Goal: Task Accomplishment & Management: Manage account settings

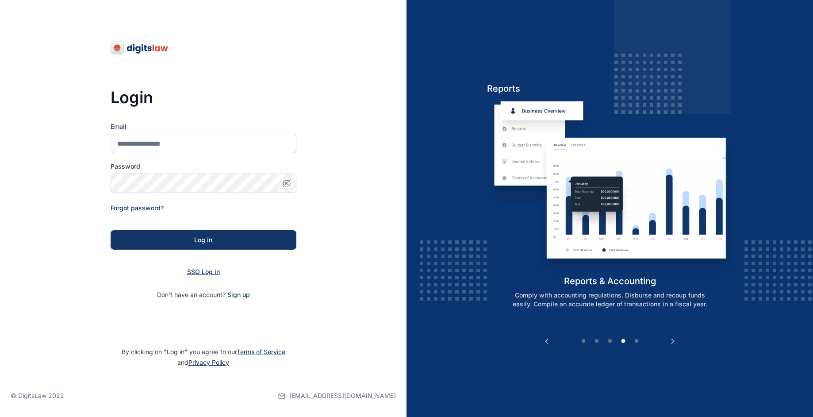
click at [201, 274] on span "SSO Log in" at bounding box center [203, 272] width 33 height 8
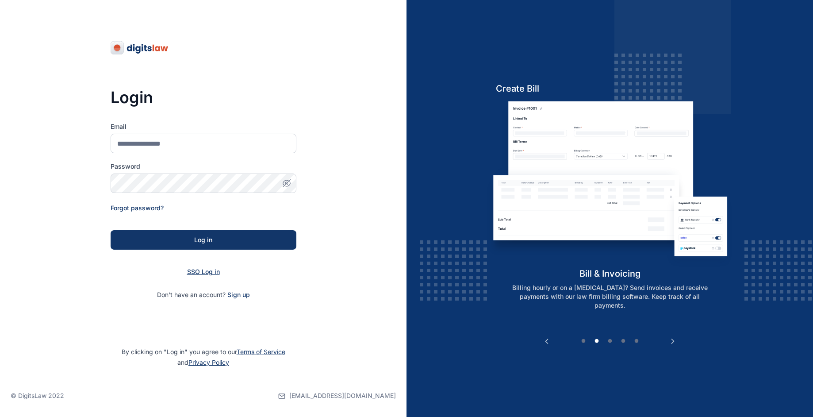
click at [201, 270] on span "SSO Log in" at bounding box center [203, 272] width 33 height 8
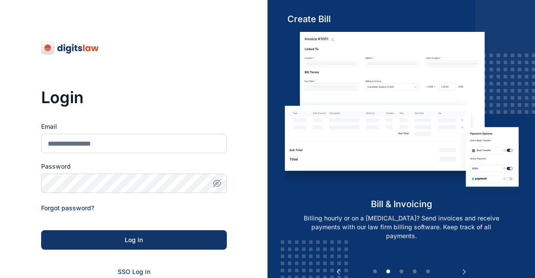
scroll to position [126, 0]
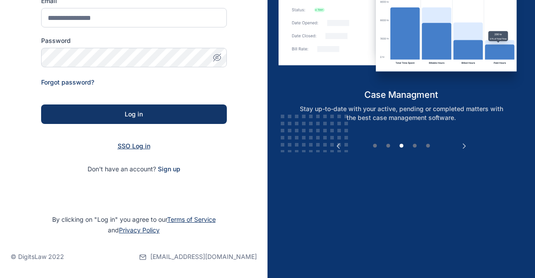
click at [134, 146] on span "SSO Log in" at bounding box center [134, 146] width 33 height 8
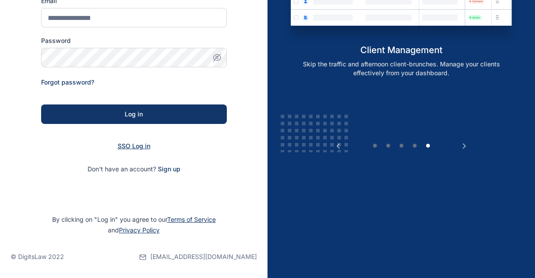
click at [122, 143] on span "SSO Log in" at bounding box center [134, 146] width 33 height 8
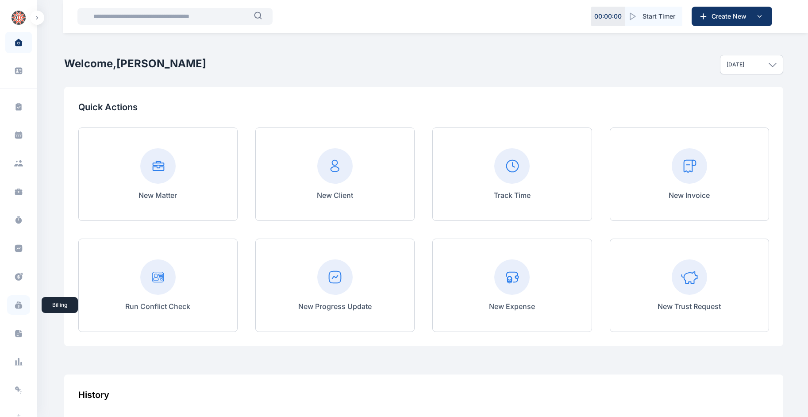
click at [17, 299] on span at bounding box center [18, 304] width 23 height 19
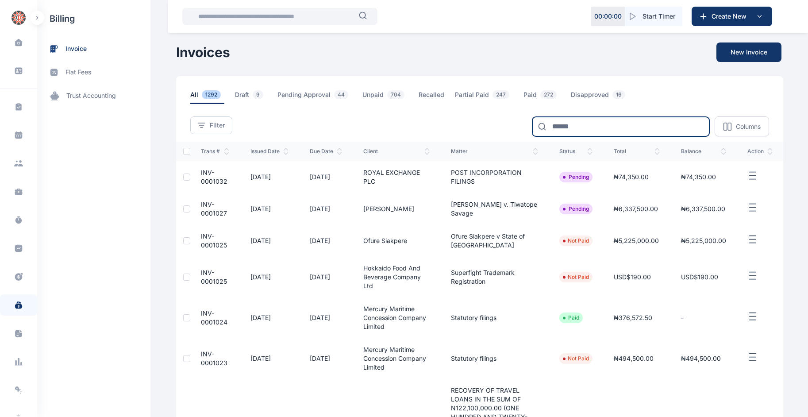
click at [596, 122] on input at bounding box center [620, 126] width 177 height 19
type input "******"
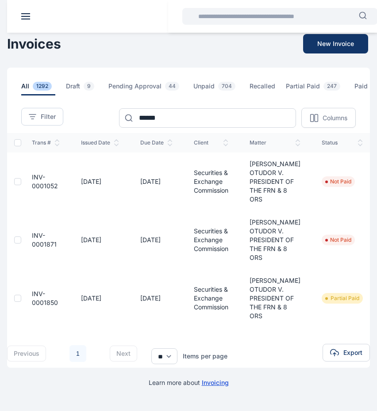
click at [46, 173] on span "INV-0001052" at bounding box center [45, 181] width 26 height 16
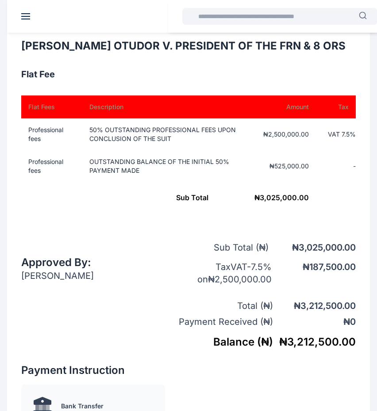
scroll to position [326, 0]
